Goal: Task Accomplishment & Management: Manage account settings

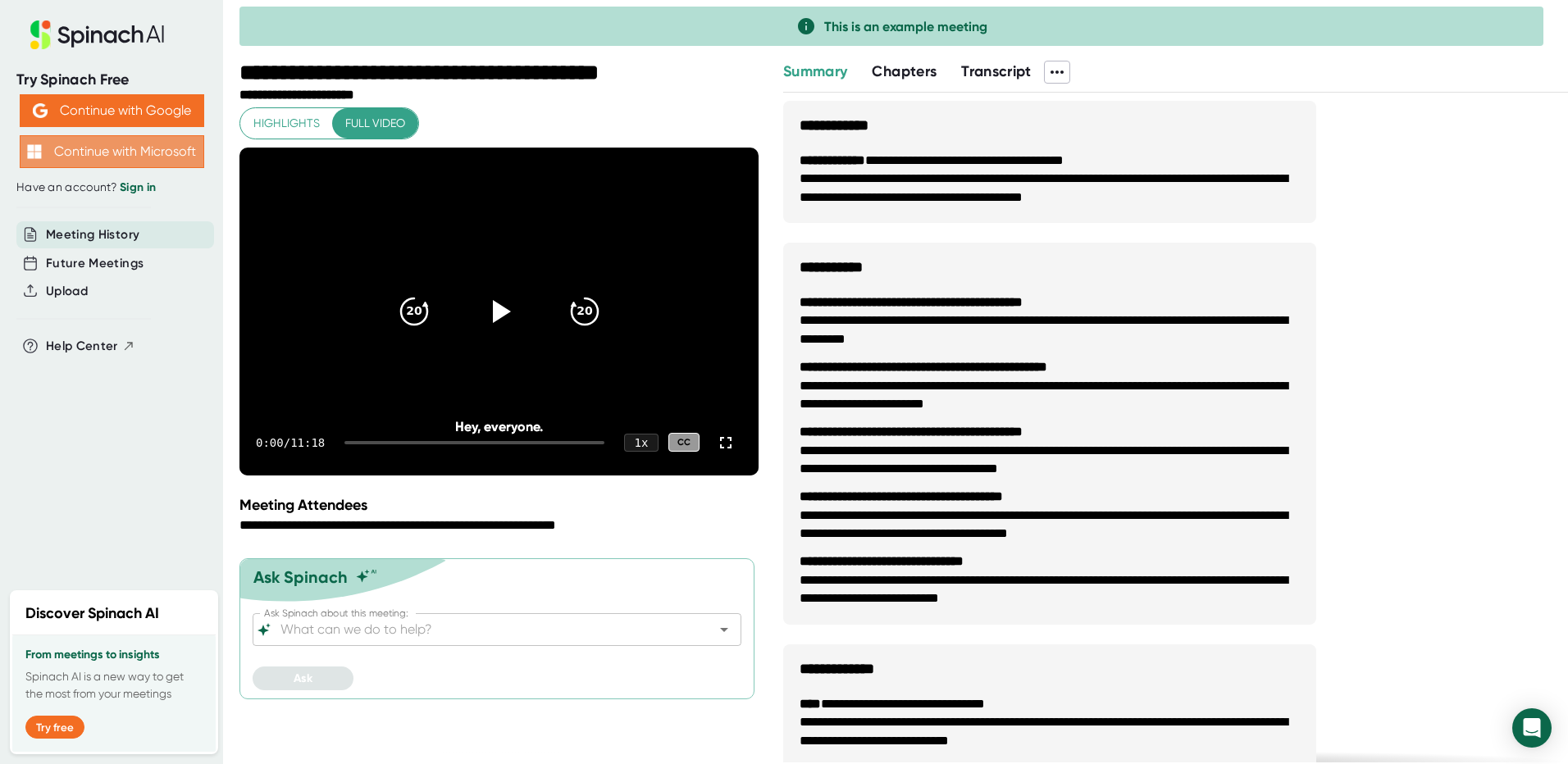
click at [144, 149] on button "Continue with Microsoft" at bounding box center [112, 152] width 184 height 33
click at [139, 184] on link "Sign in" at bounding box center [137, 187] width 36 height 14
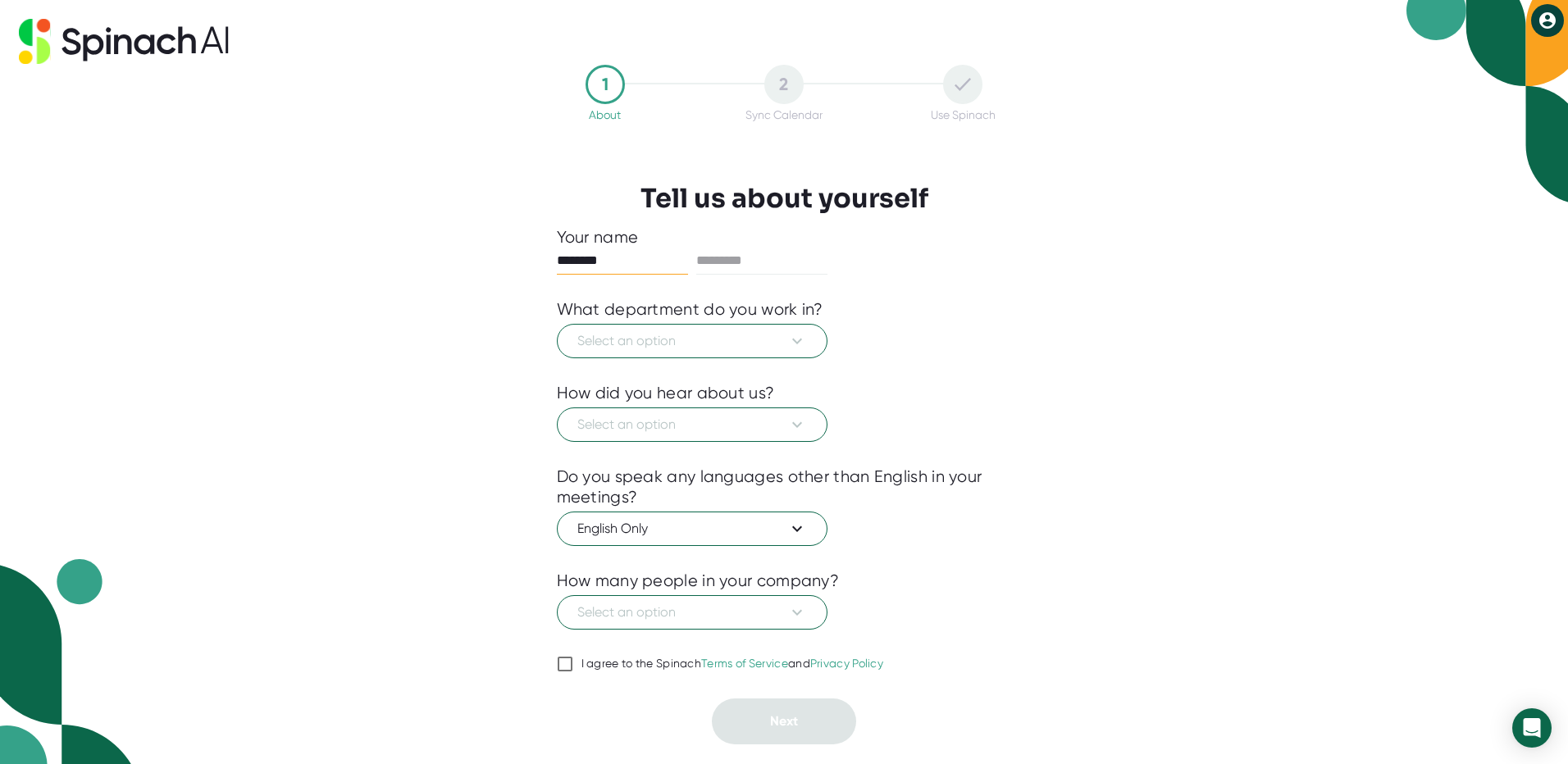
type input "********"
type input "*****"
click at [682, 359] on div at bounding box center [784, 371] width 455 height 25
click at [690, 348] on span "Select an option" at bounding box center [692, 341] width 230 height 20
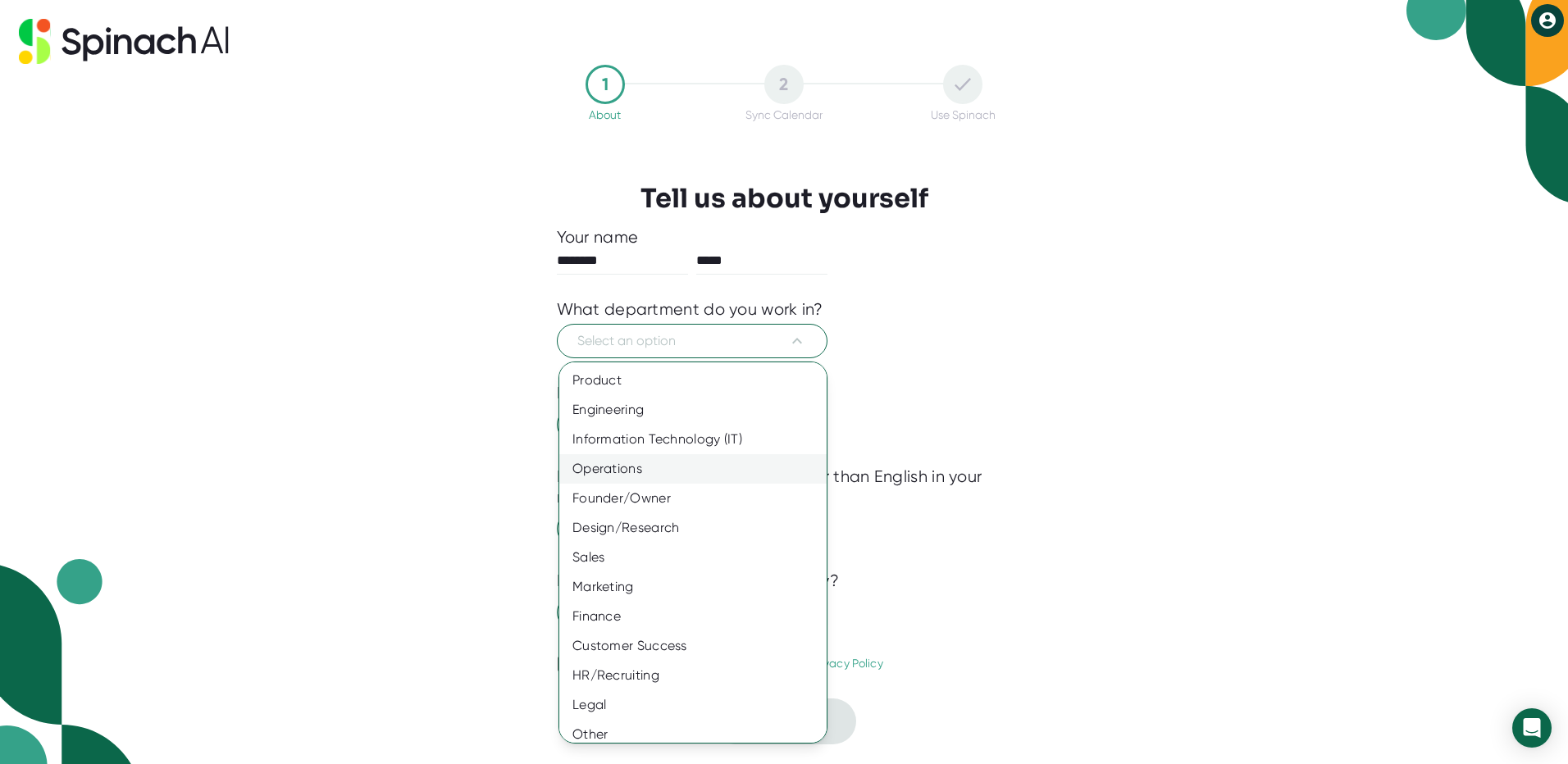
click at [654, 469] on div "Operations" at bounding box center [699, 469] width 280 height 30
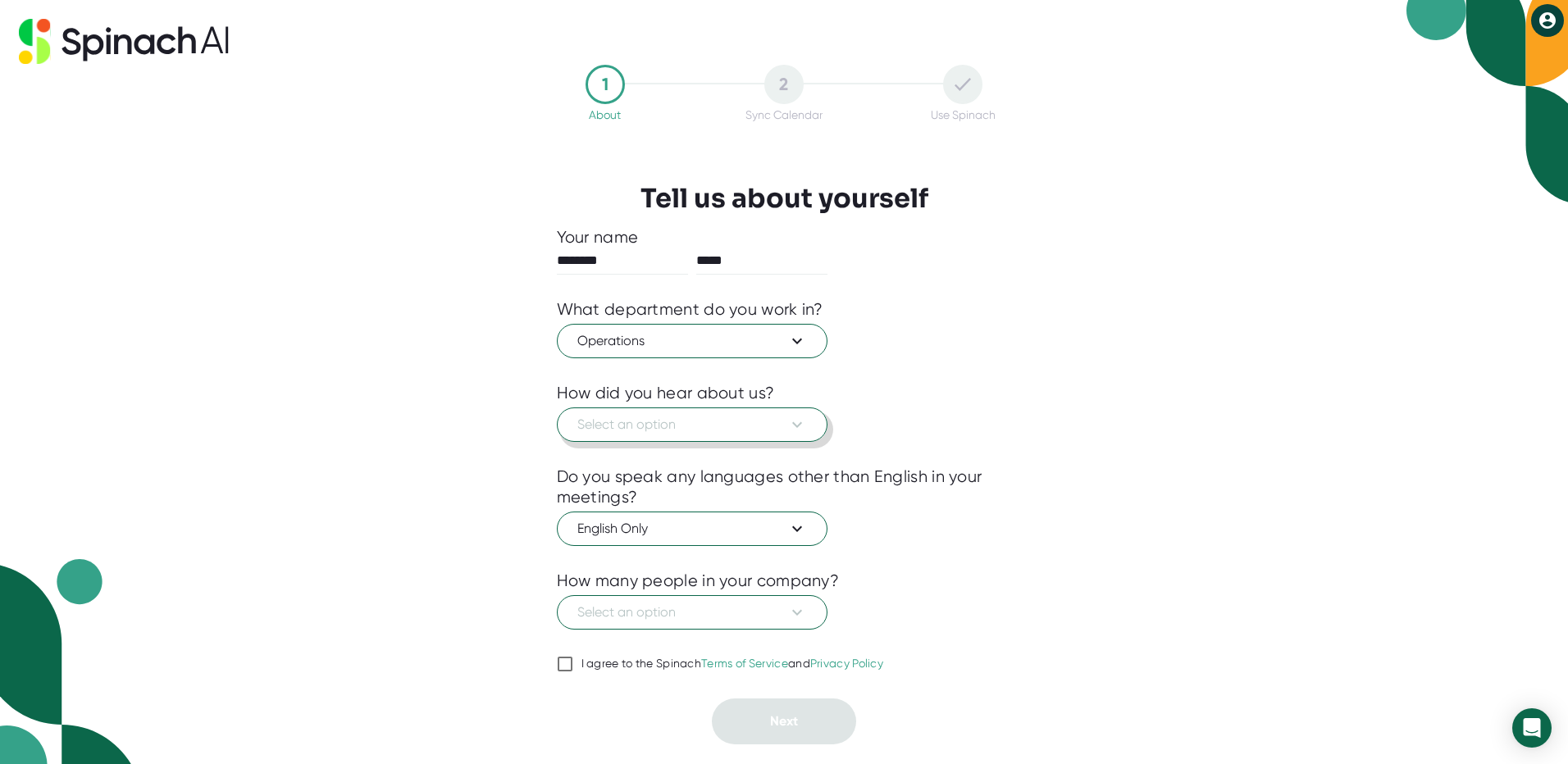
click at [796, 421] on icon at bounding box center [798, 425] width 20 height 20
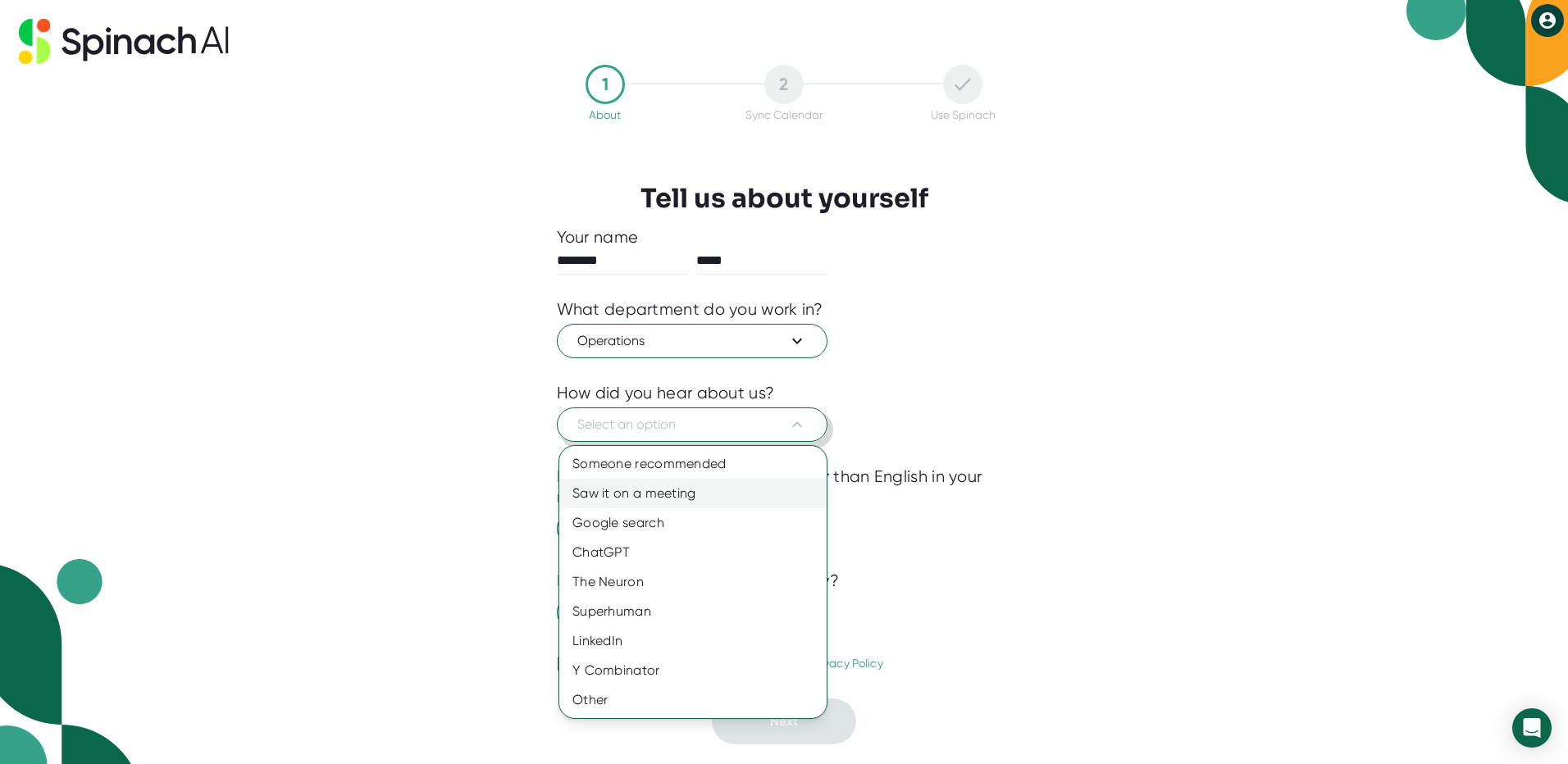
click at [707, 492] on div "Saw it on a meeting" at bounding box center [693, 494] width 267 height 30
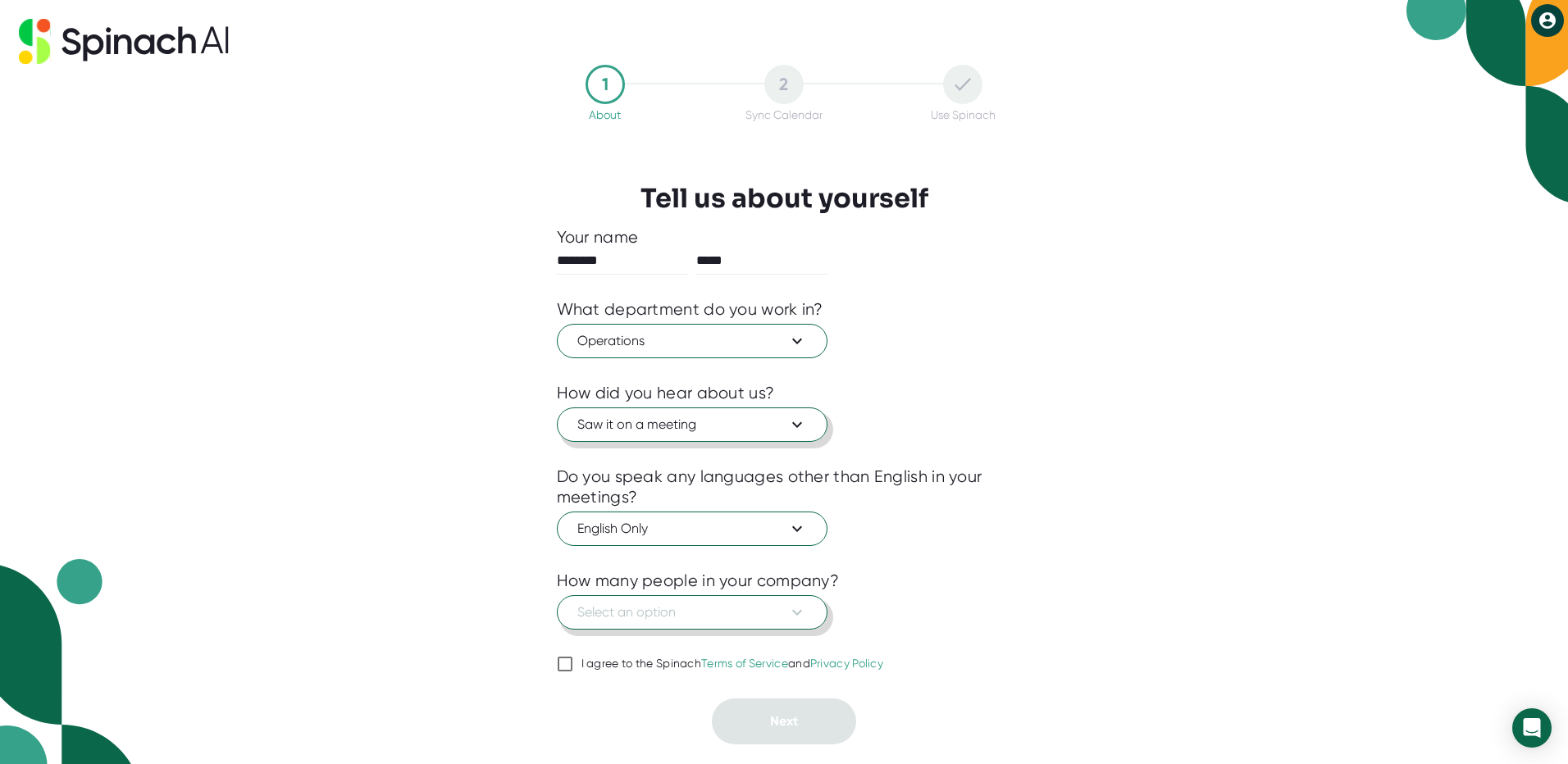
click at [807, 618] on button "Select an option" at bounding box center [692, 612] width 271 height 35
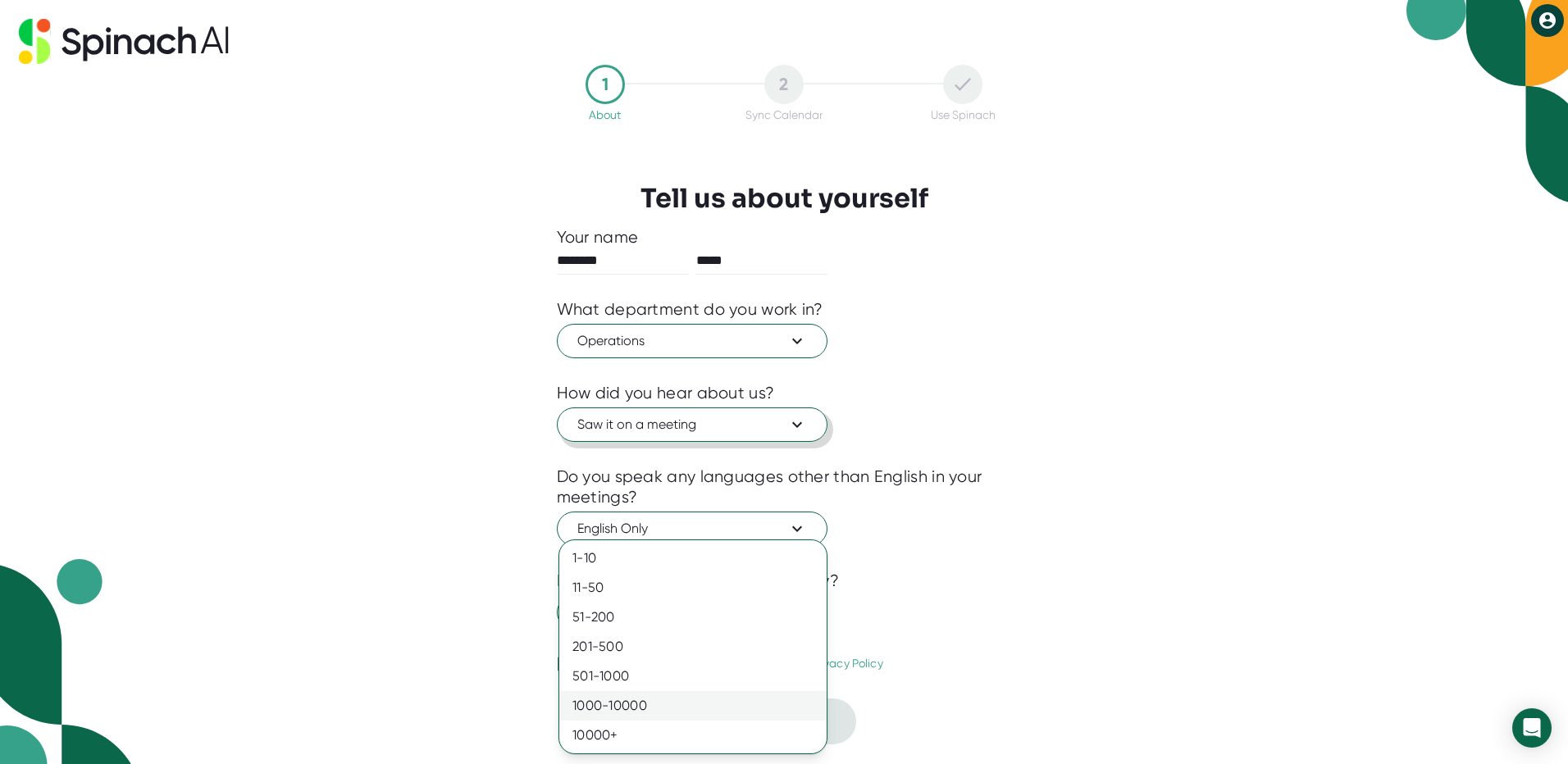
click at [674, 703] on div "1000-10000" at bounding box center [693, 706] width 267 height 30
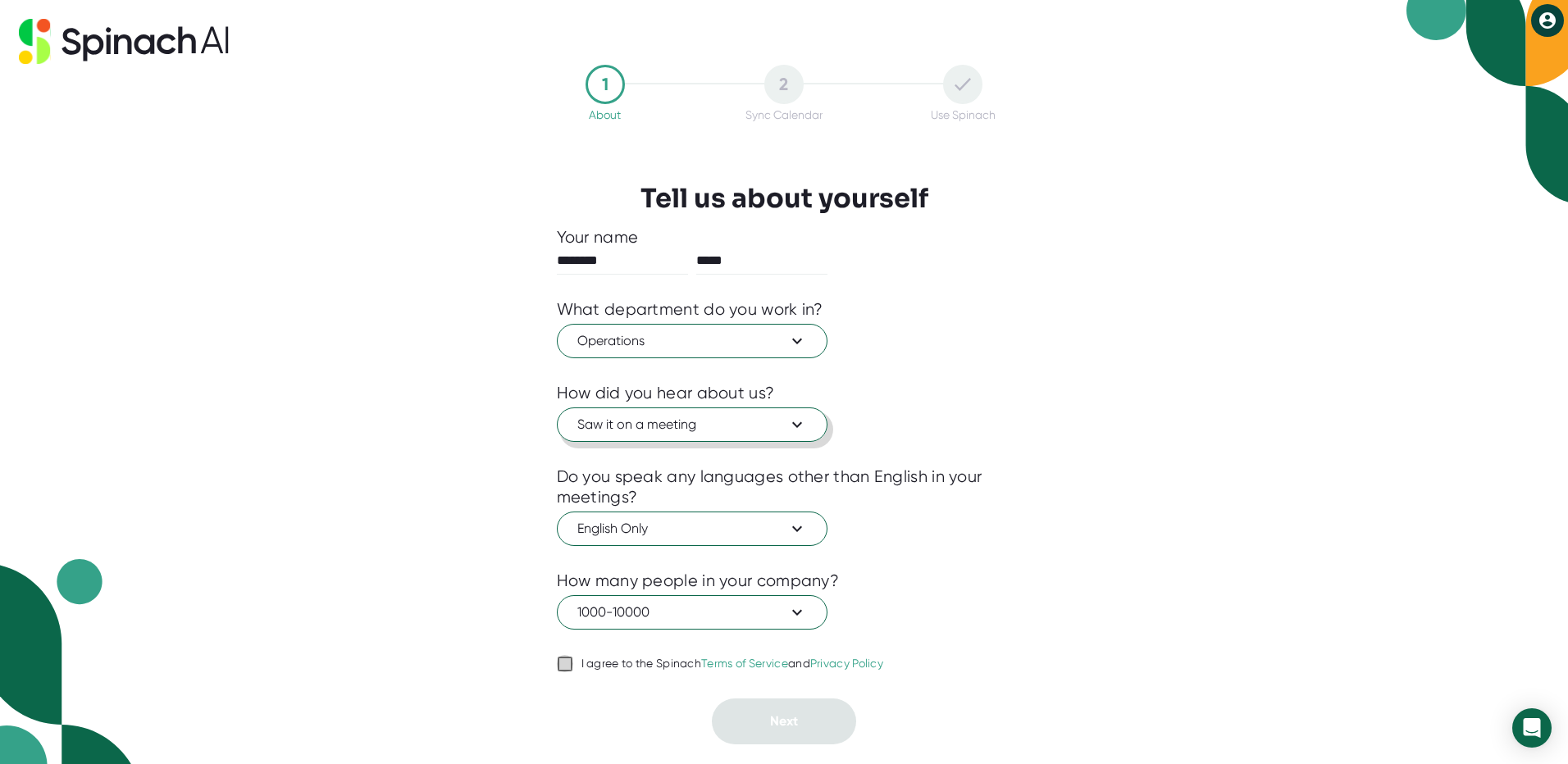
click at [562, 670] on input "I agree to the Spinach Terms of Service and Privacy Policy" at bounding box center [565, 664] width 17 height 20
checkbox input "true"
click at [805, 723] on button "Next" at bounding box center [784, 721] width 144 height 46
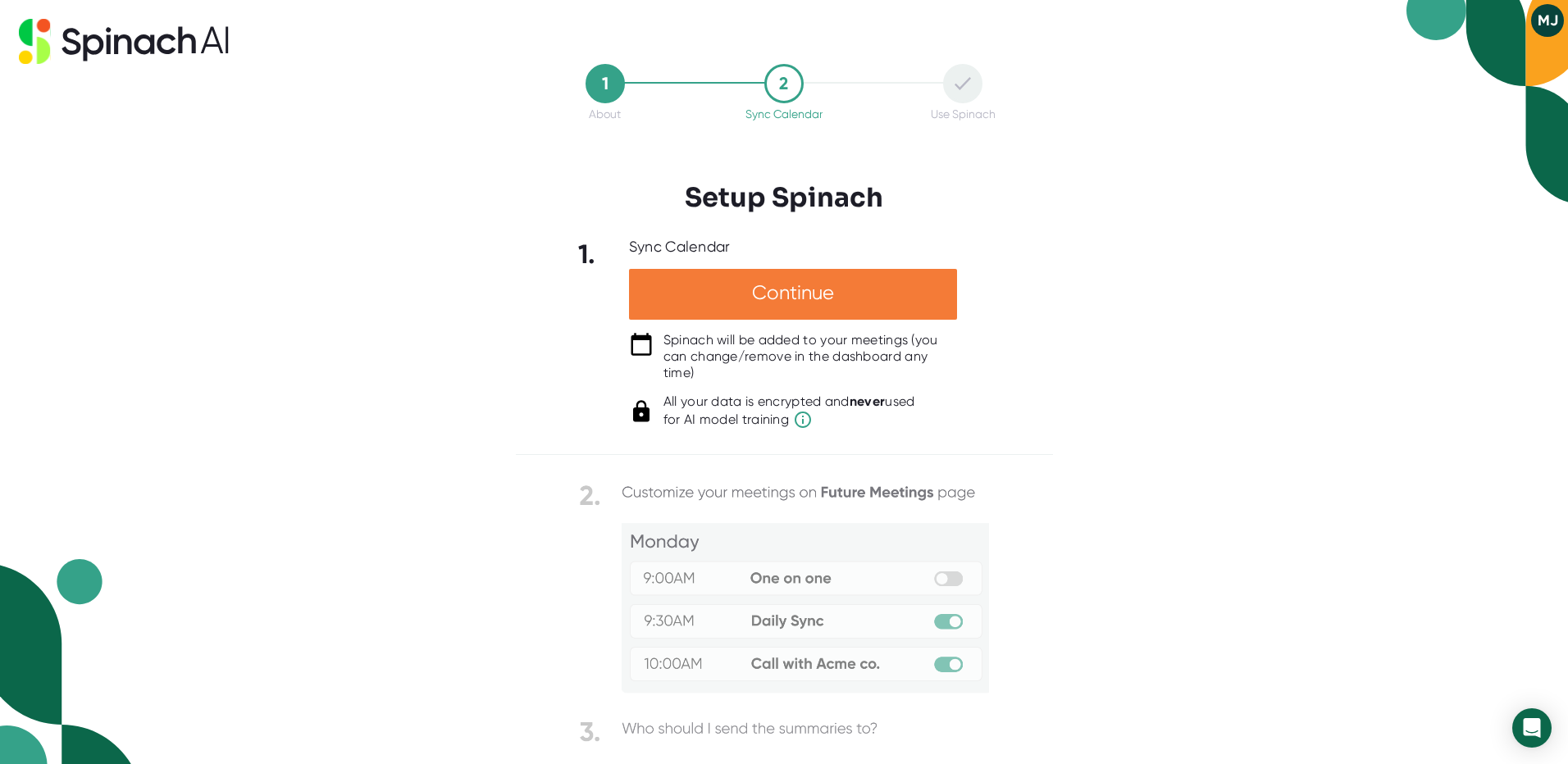
click at [770, 296] on div "Continue" at bounding box center [793, 294] width 328 height 51
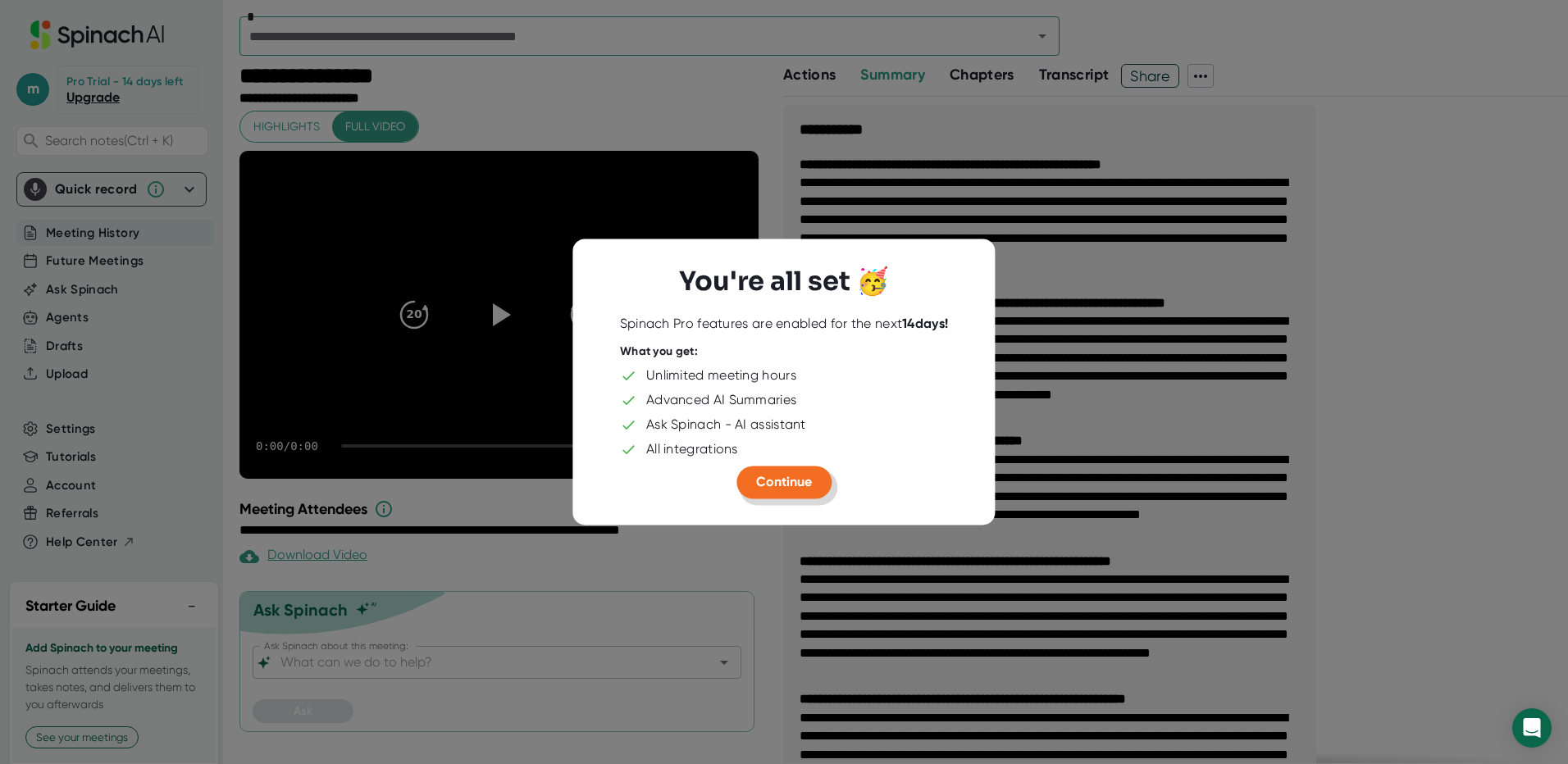
click at [788, 480] on span "Continue" at bounding box center [784, 481] width 56 height 16
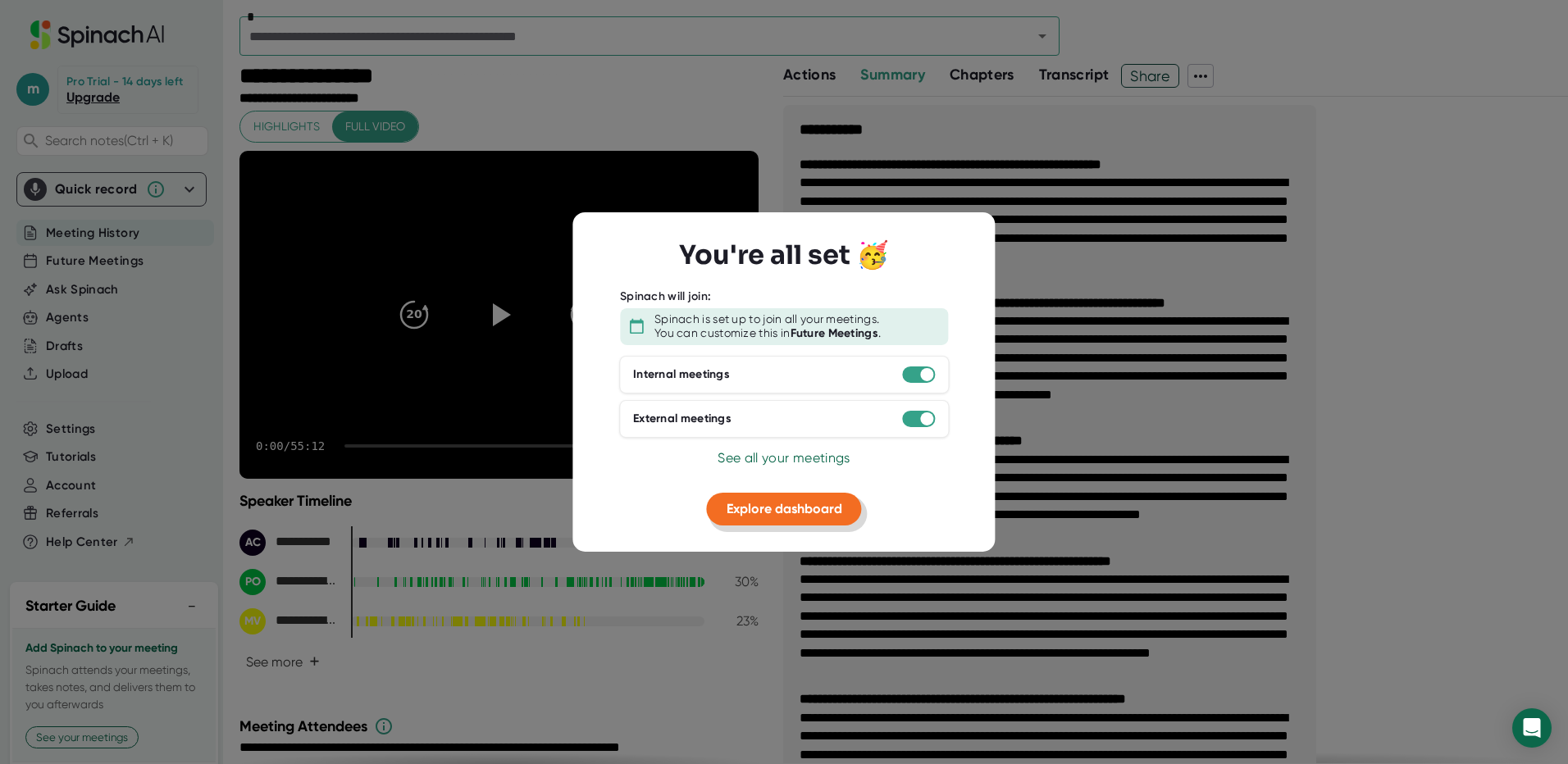
click at [810, 508] on span "Explore dashboard" at bounding box center [784, 508] width 115 height 16
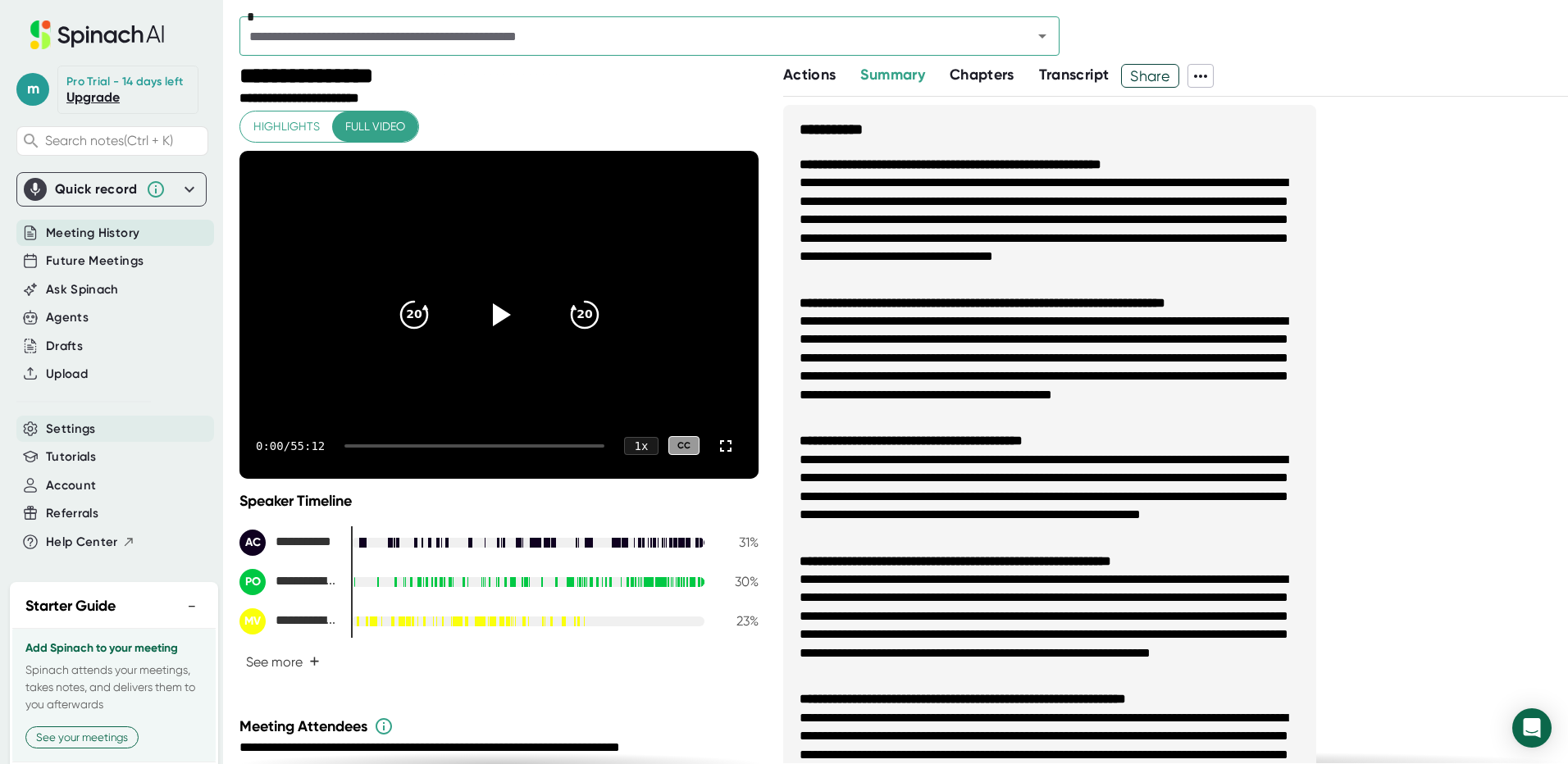
click at [121, 439] on div "Settings" at bounding box center [115, 429] width 198 height 27
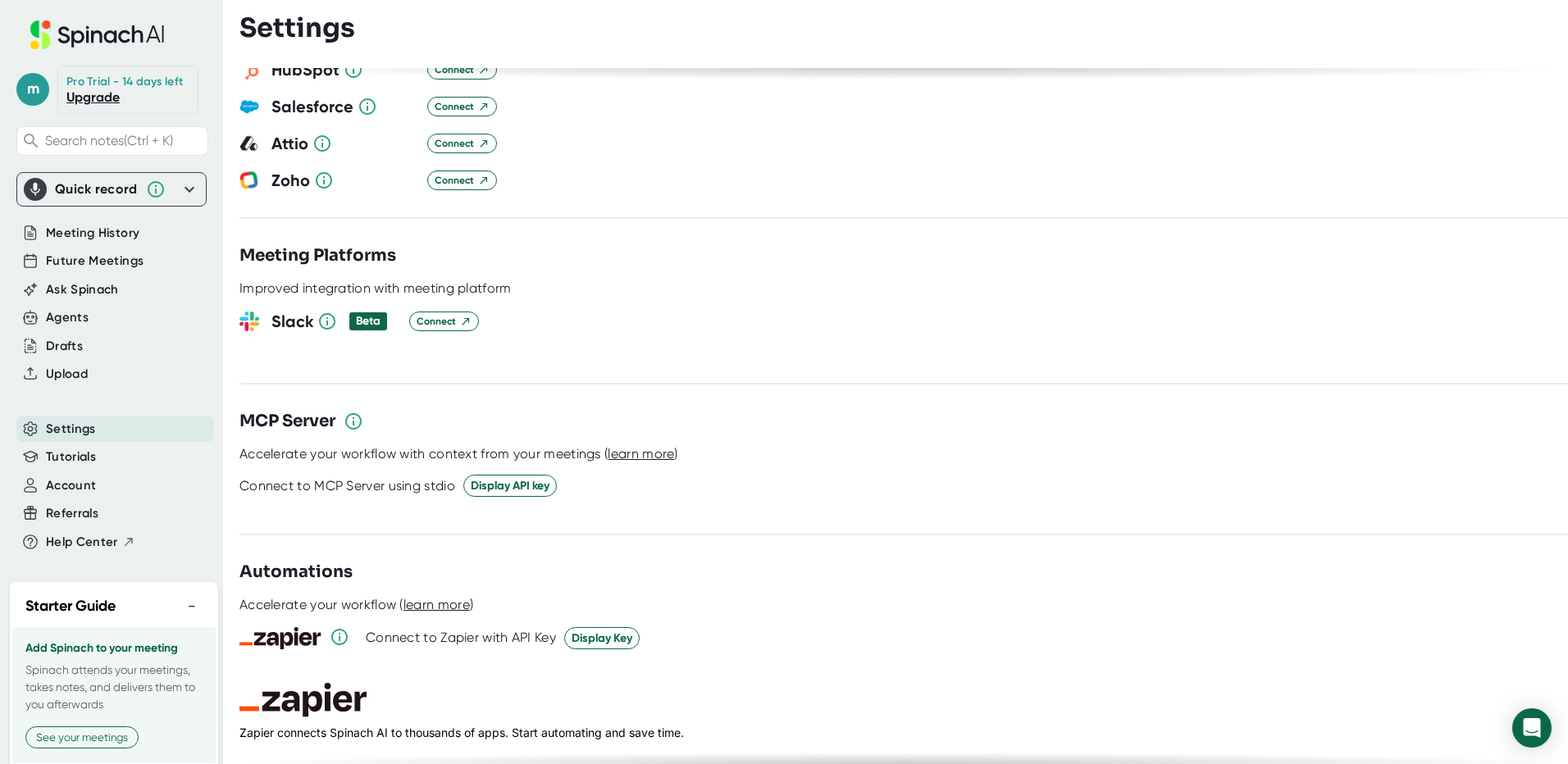
scroll to position [1886, 0]
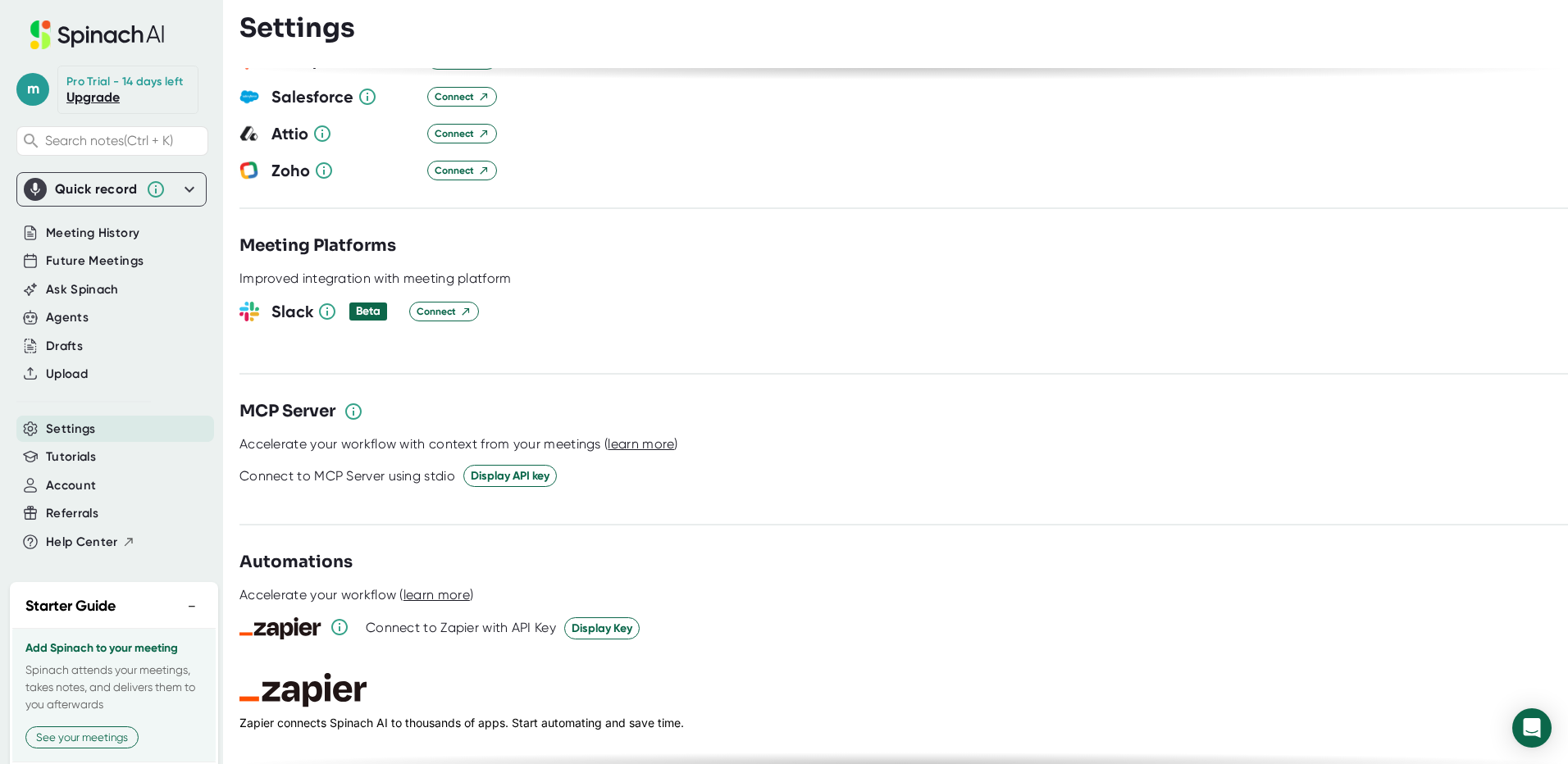
click at [184, 192] on icon at bounding box center [189, 188] width 10 height 6
